Goal: Transaction & Acquisition: Download file/media

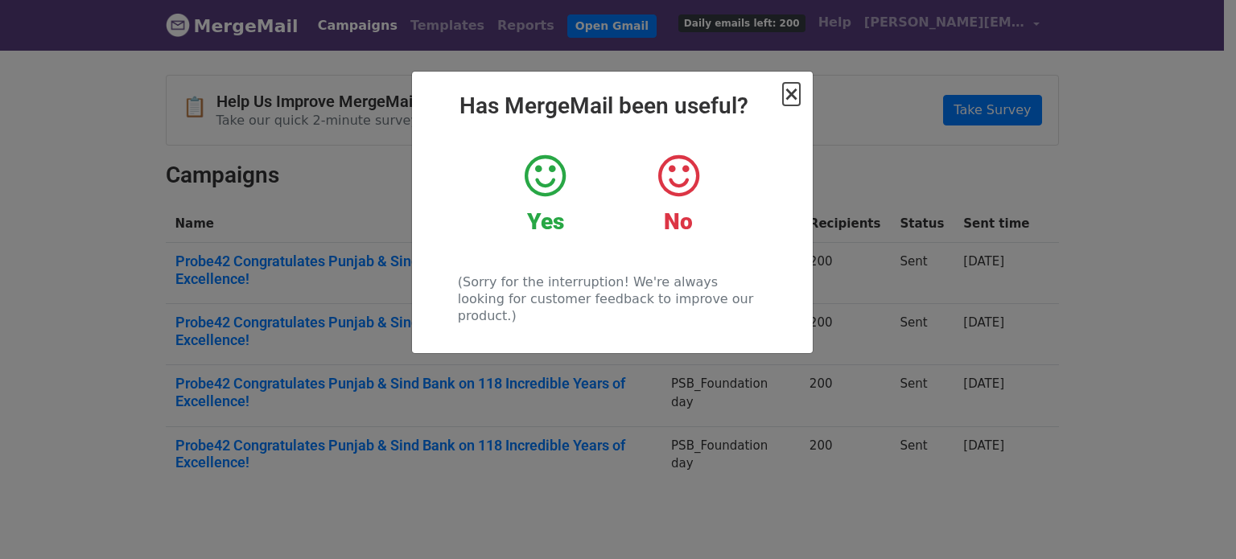
click at [792, 97] on span "×" at bounding box center [791, 94] width 16 height 23
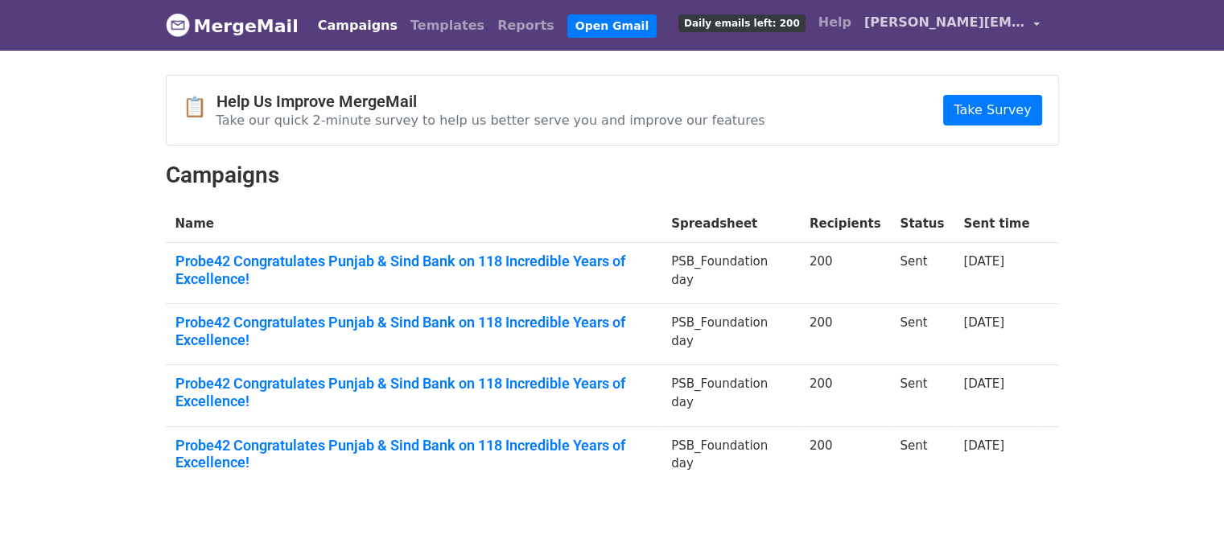
click at [1037, 19] on link "[PERSON_NAME][EMAIL_ADDRESS][DOMAIN_NAME]" at bounding box center [952, 25] width 188 height 38
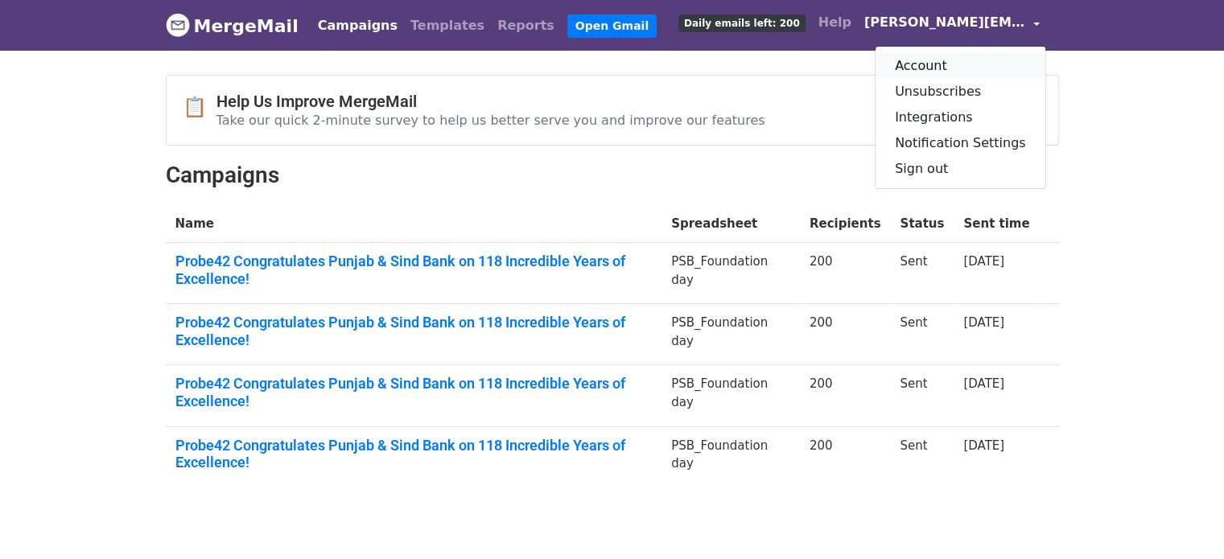
click at [942, 64] on link "Account" at bounding box center [961, 66] width 170 height 26
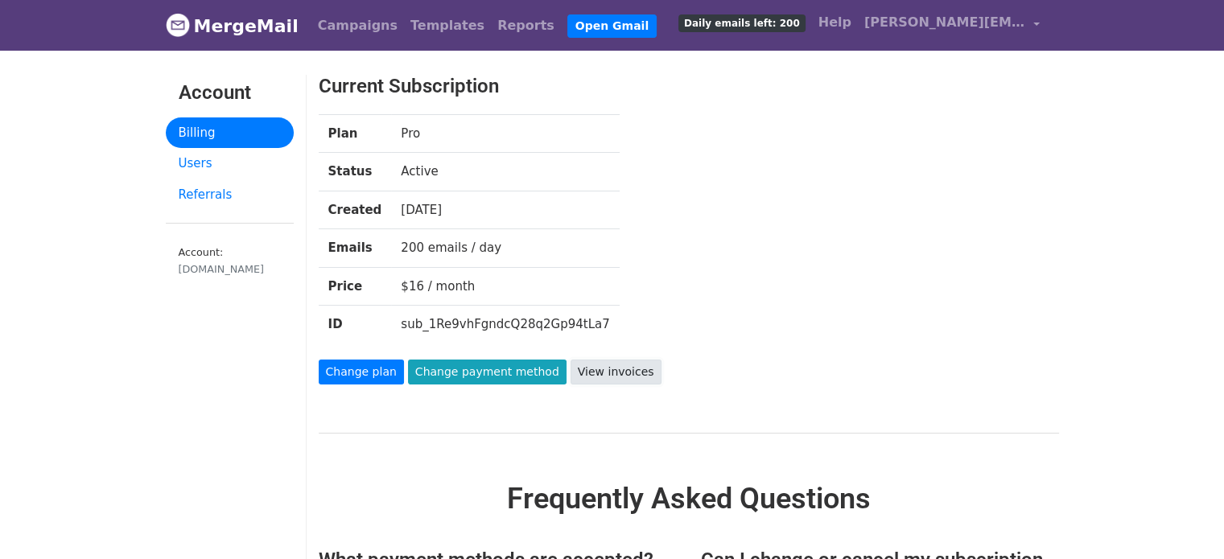
click at [589, 371] on link "View invoices" at bounding box center [616, 372] width 91 height 25
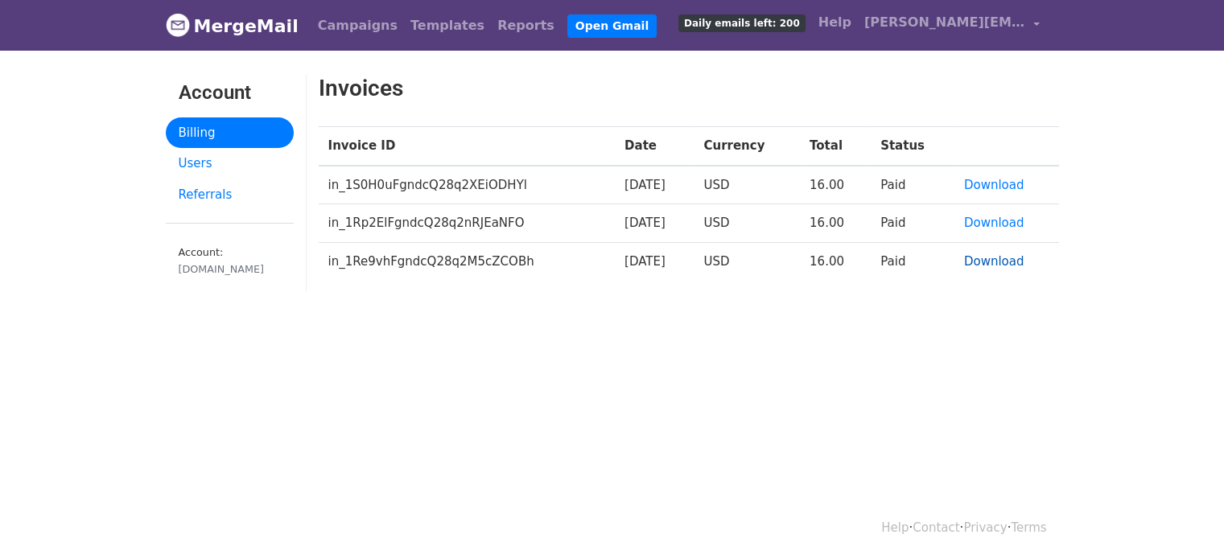
click at [995, 260] on link "Download" at bounding box center [994, 261] width 60 height 14
click at [992, 220] on link "Download" at bounding box center [994, 223] width 60 height 14
click at [1009, 184] on link "Download" at bounding box center [994, 185] width 60 height 14
